Goal: Information Seeking & Learning: Learn about a topic

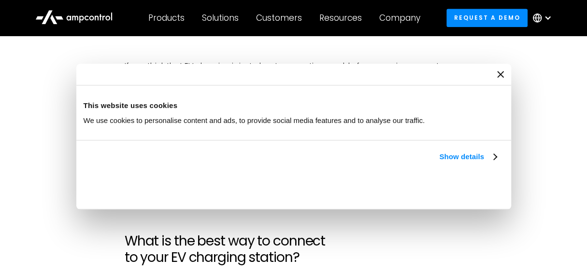
scroll to position [517, 0]
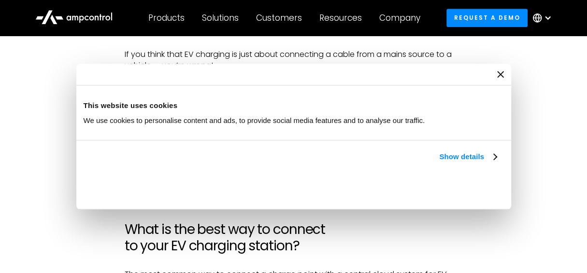
click at [499, 80] on div at bounding box center [293, 75] width 434 height 22
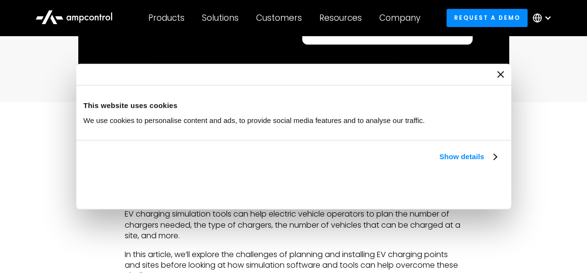
scroll to position [421, 0]
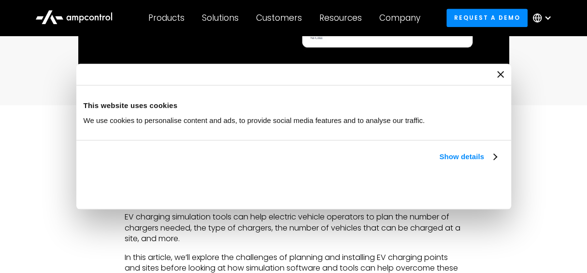
click at [498, 78] on icon "Close banner" at bounding box center [500, 74] width 7 height 7
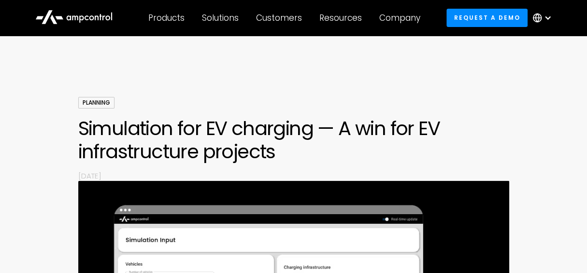
scroll to position [0, 0]
